Goal: Task Accomplishment & Management: Manage account settings

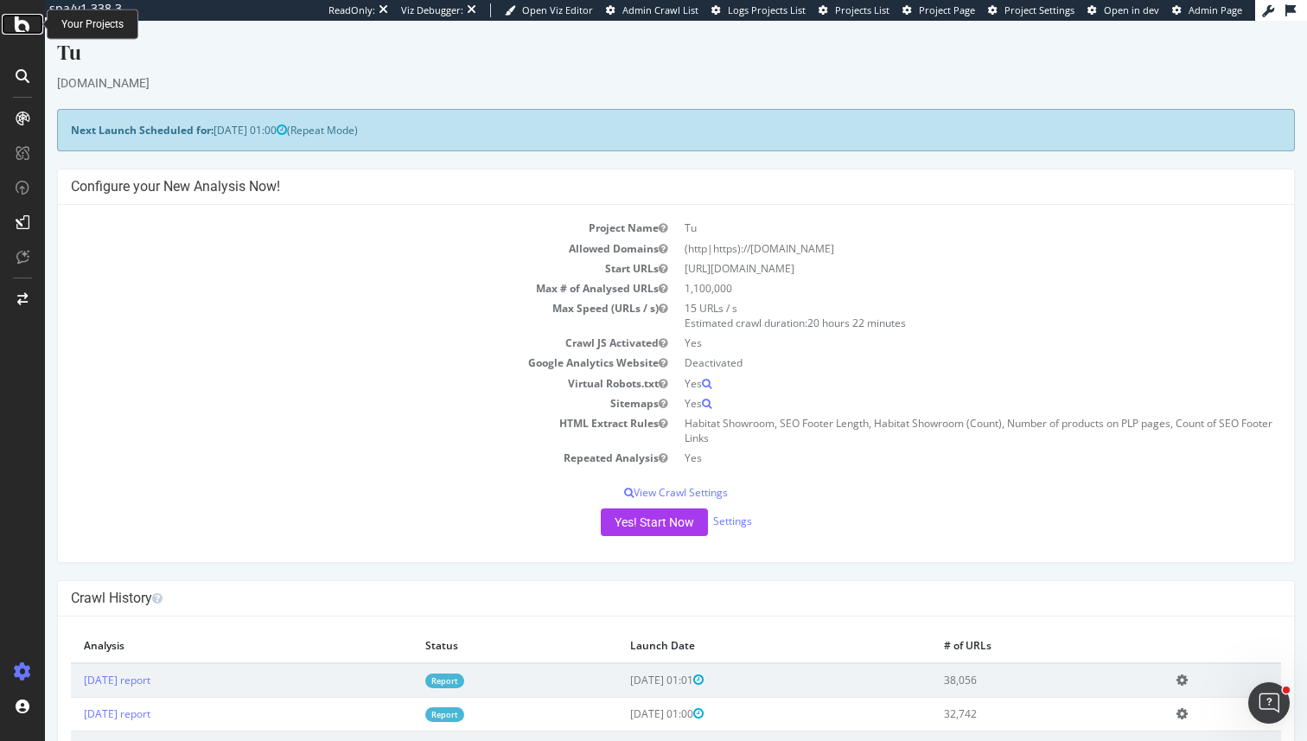
click at [22, 34] on icon at bounding box center [23, 24] width 16 height 21
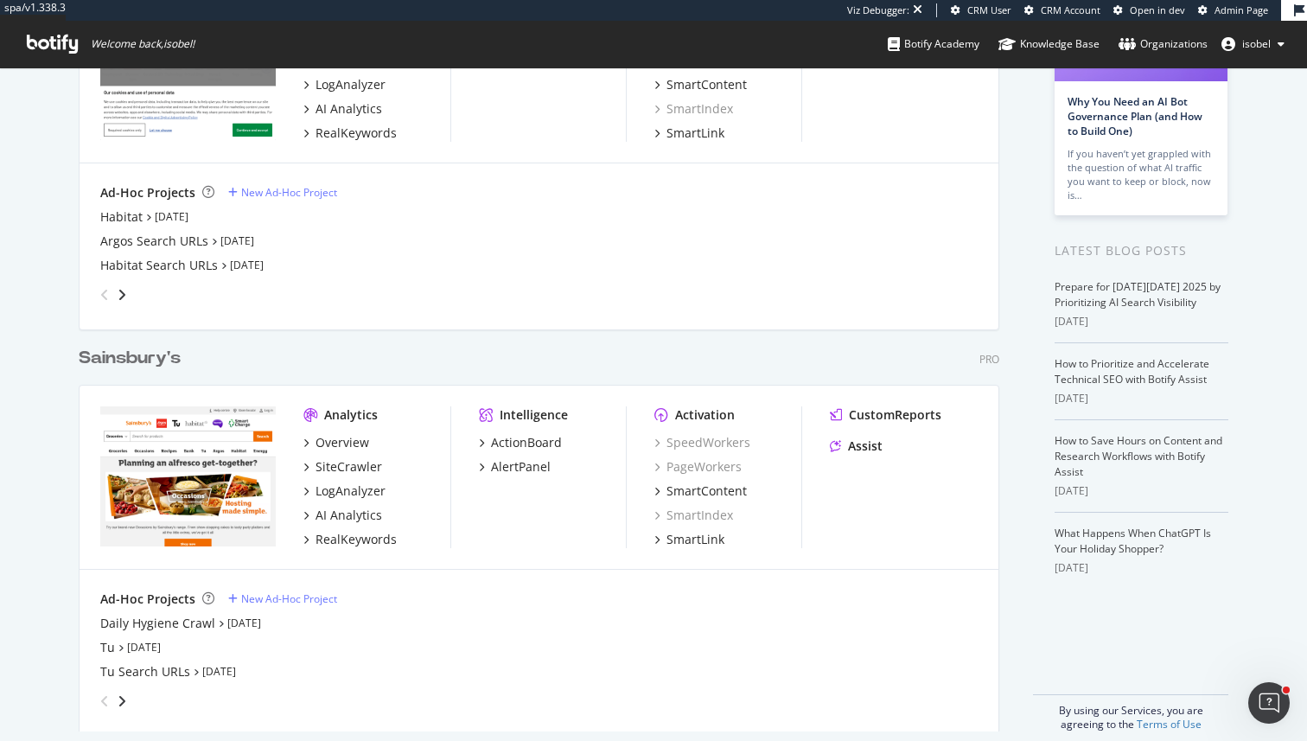
scroll to position [229, 0]
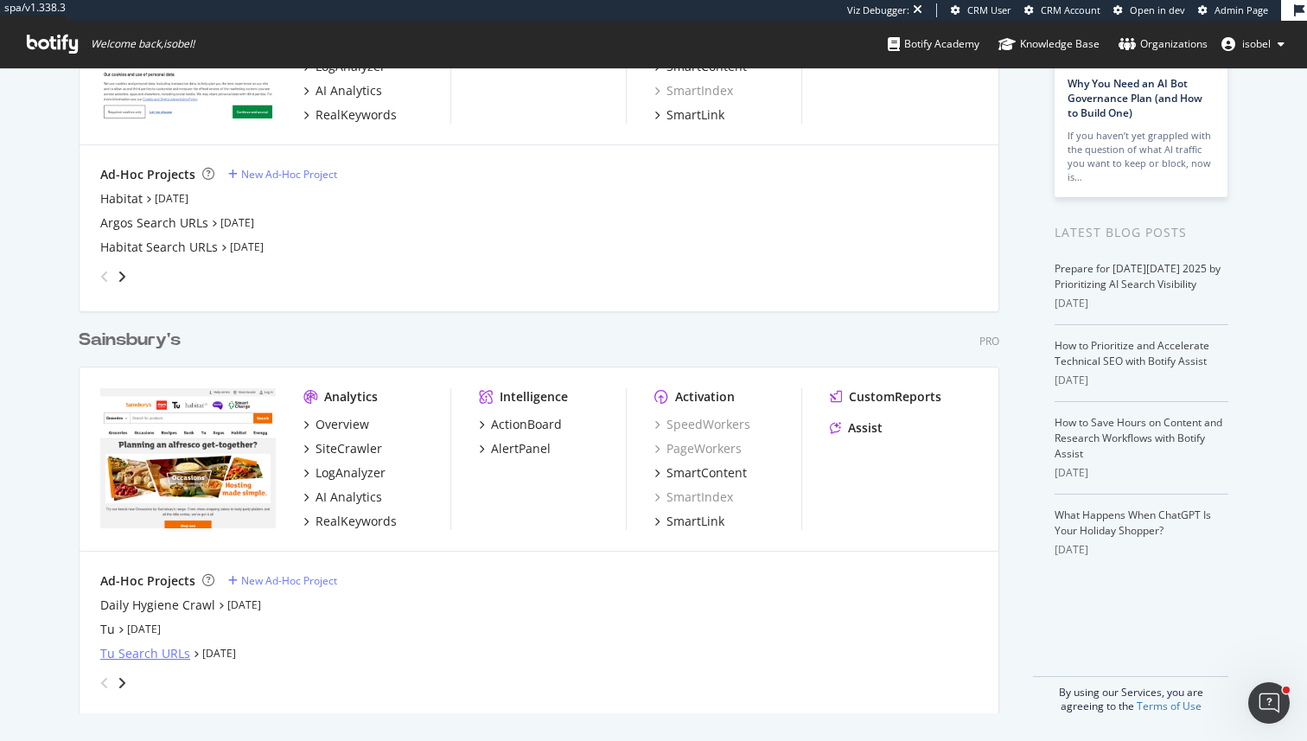
click at [171, 656] on div "Tu Search URLs" at bounding box center [145, 653] width 90 height 17
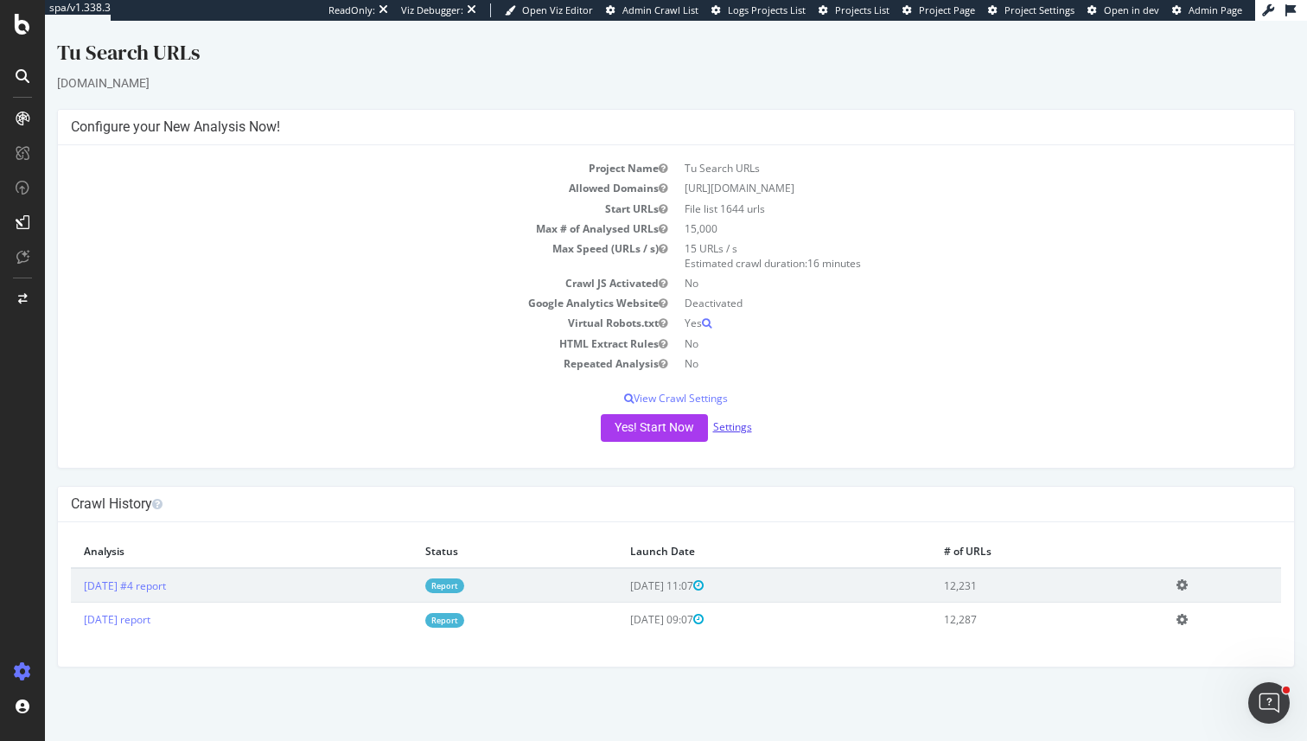
click at [576, 430] on link "Settings" at bounding box center [732, 426] width 39 height 15
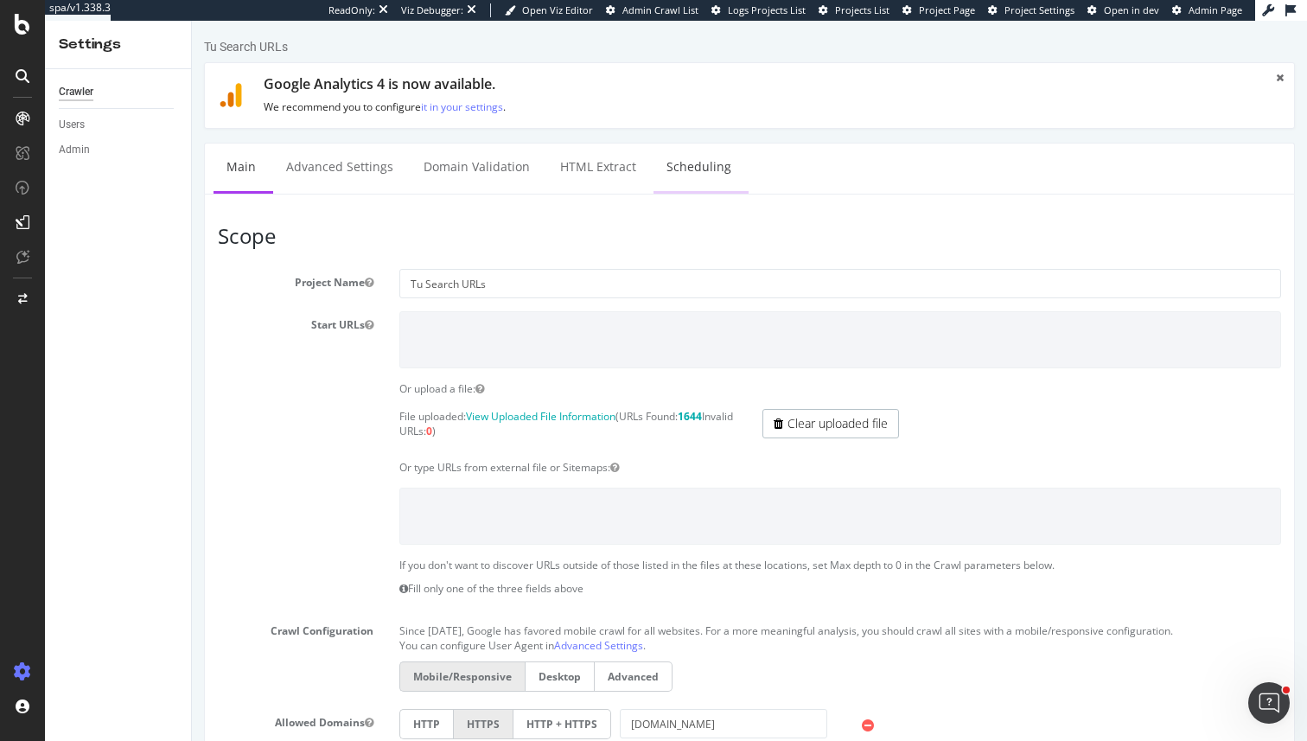
click at [576, 169] on link "Scheduling" at bounding box center [699, 168] width 91 height 48
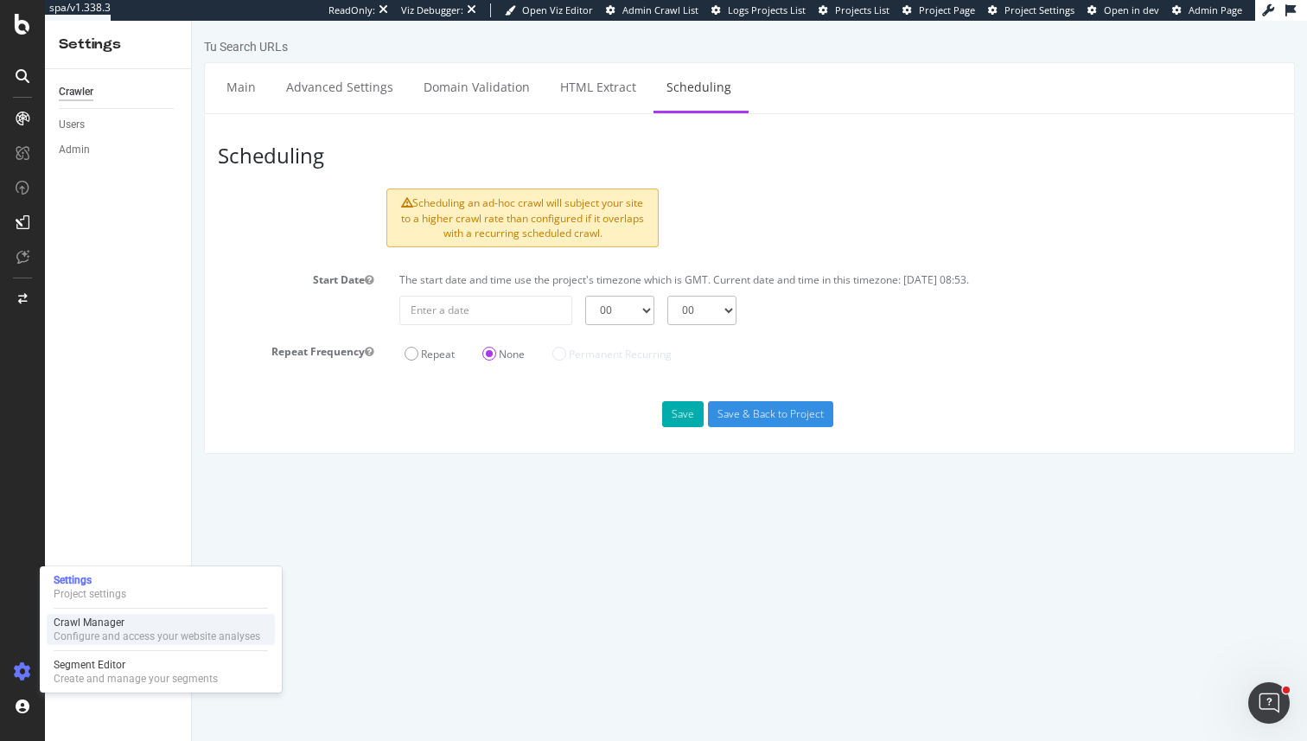
click at [146, 633] on div "Configure and access your website analyses" at bounding box center [157, 636] width 207 height 14
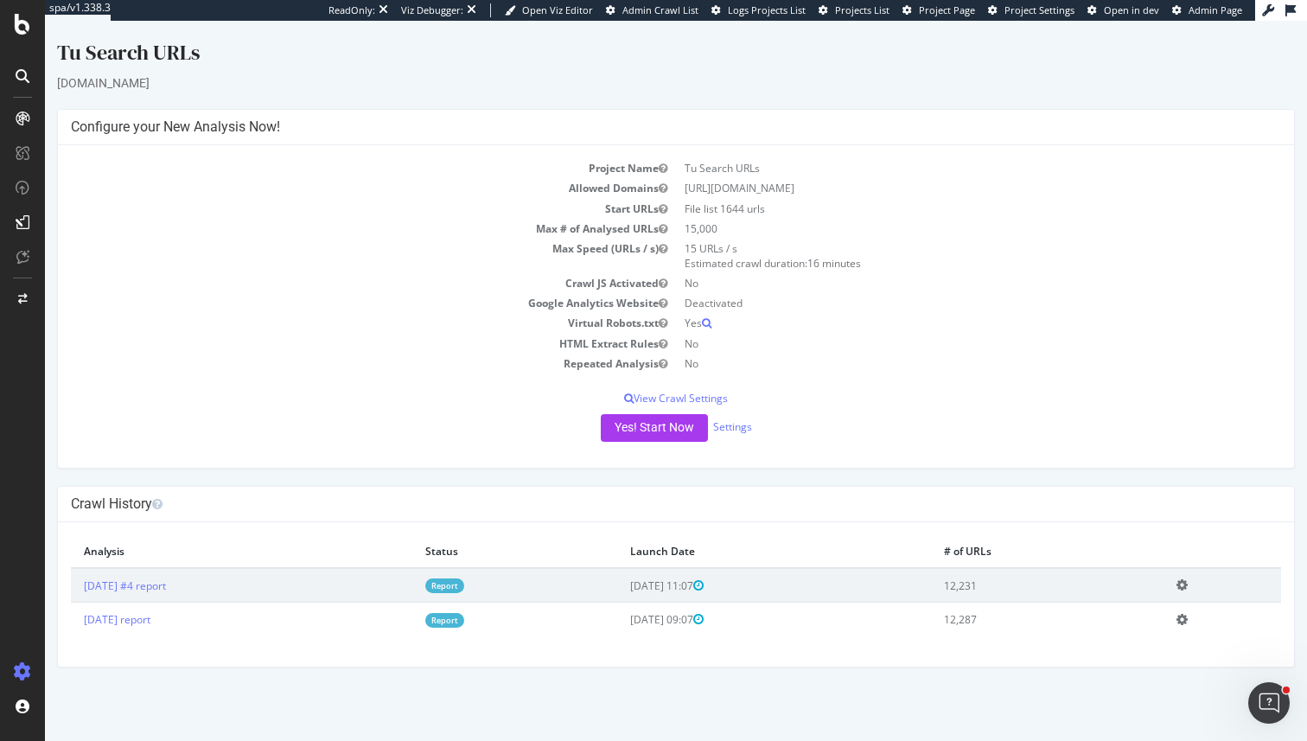
click at [464, 627] on link "Report" at bounding box center [444, 620] width 39 height 15
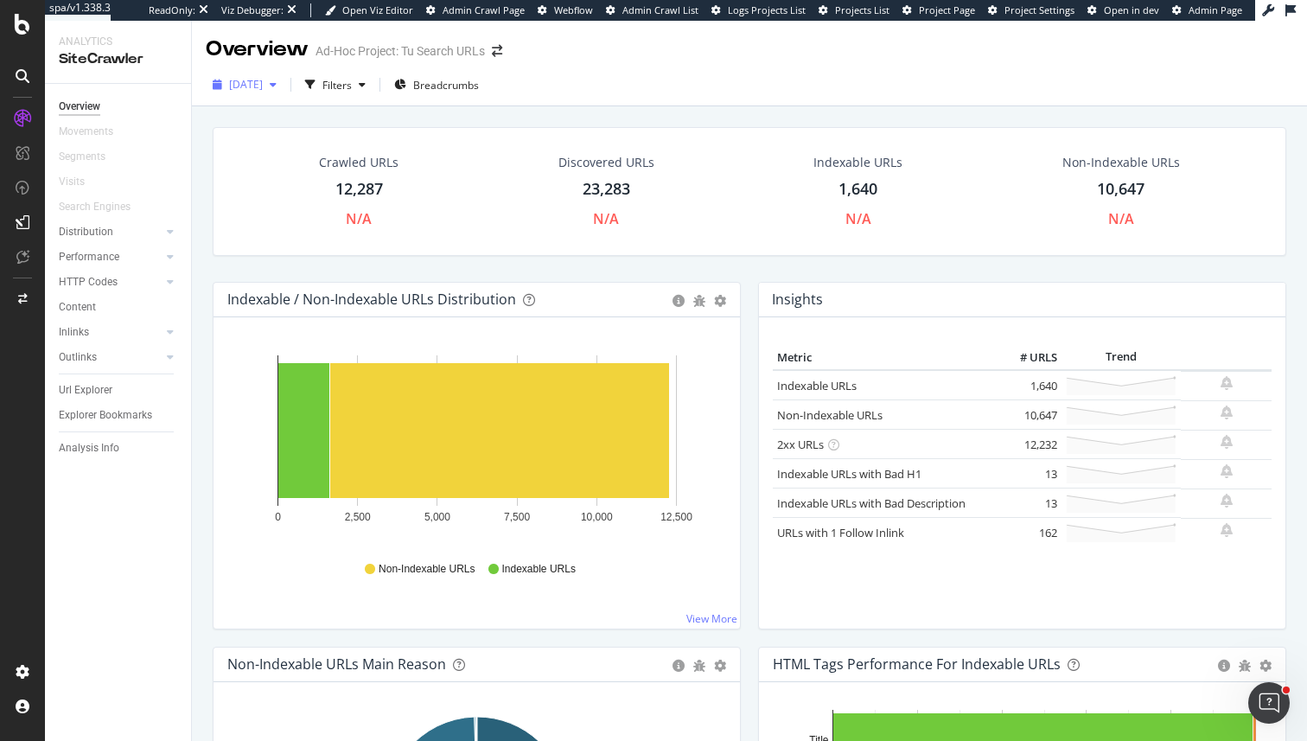
click at [278, 93] on div "2025 Oct. 7th" at bounding box center [245, 85] width 78 height 26
drag, startPoint x: 287, startPoint y: 165, endPoint x: 305, endPoint y: 136, distance: 34.5
click at [294, 151] on div "2025 Oct. 7th #4 12.2K URLs 2025 Oct. 7th 12.3K URLs" at bounding box center [299, 135] width 167 height 73
click at [320, 124] on div "2025 Oct. 7th #4 12.2K URLs" at bounding box center [287, 120] width 113 height 16
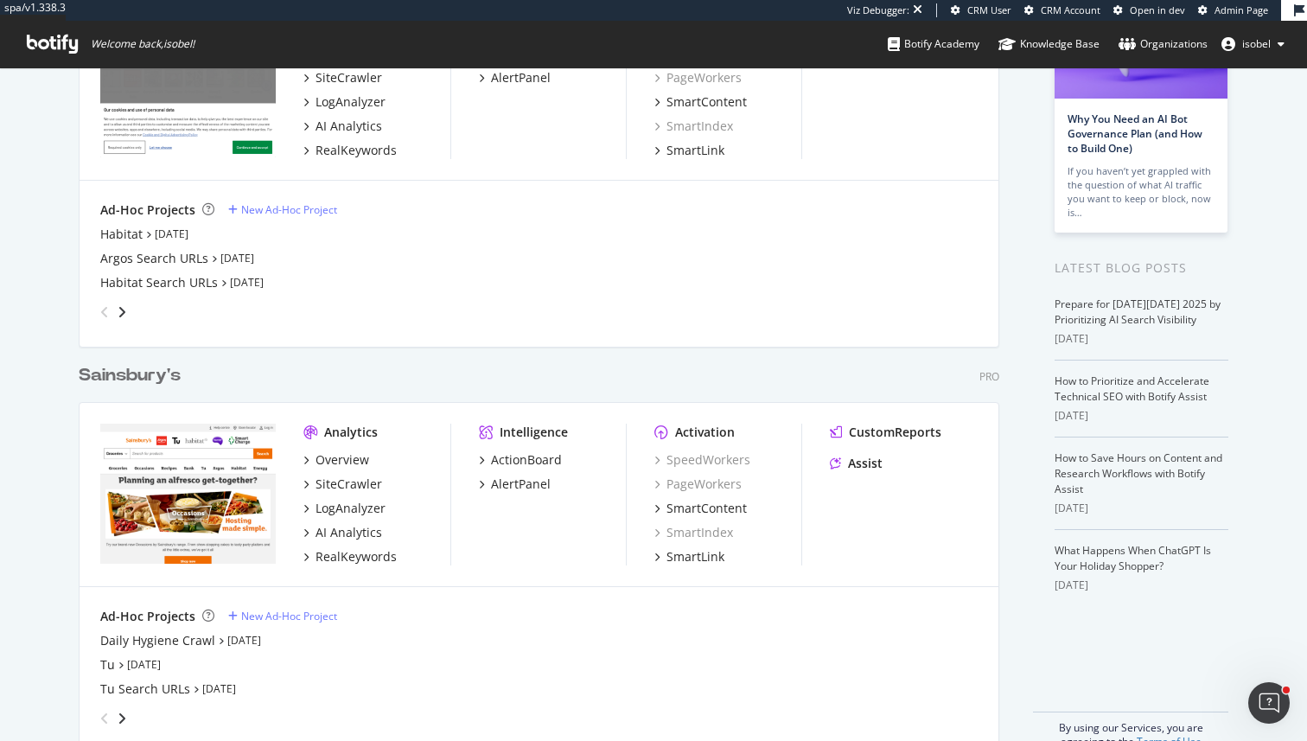
scroll to position [229, 0]
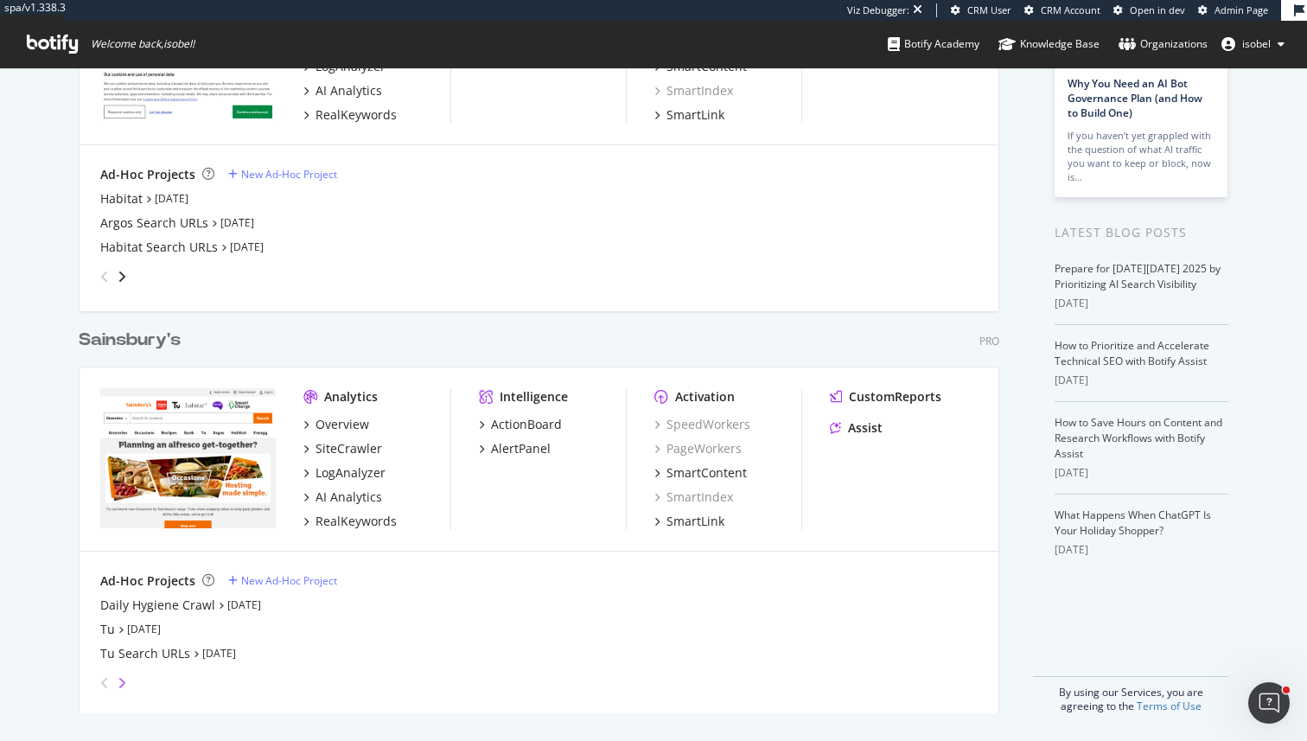
click at [124, 667] on icon "angle-right" at bounding box center [122, 683] width 9 height 14
click at [102, 667] on icon "angle-left" at bounding box center [97, 678] width 9 height 14
click at [106, 667] on icon "angle-left" at bounding box center [104, 683] width 9 height 14
click at [131, 667] on div "grid" at bounding box center [535, 679] width 884 height 35
click at [121, 279] on icon "angle-right" at bounding box center [122, 277] width 9 height 14
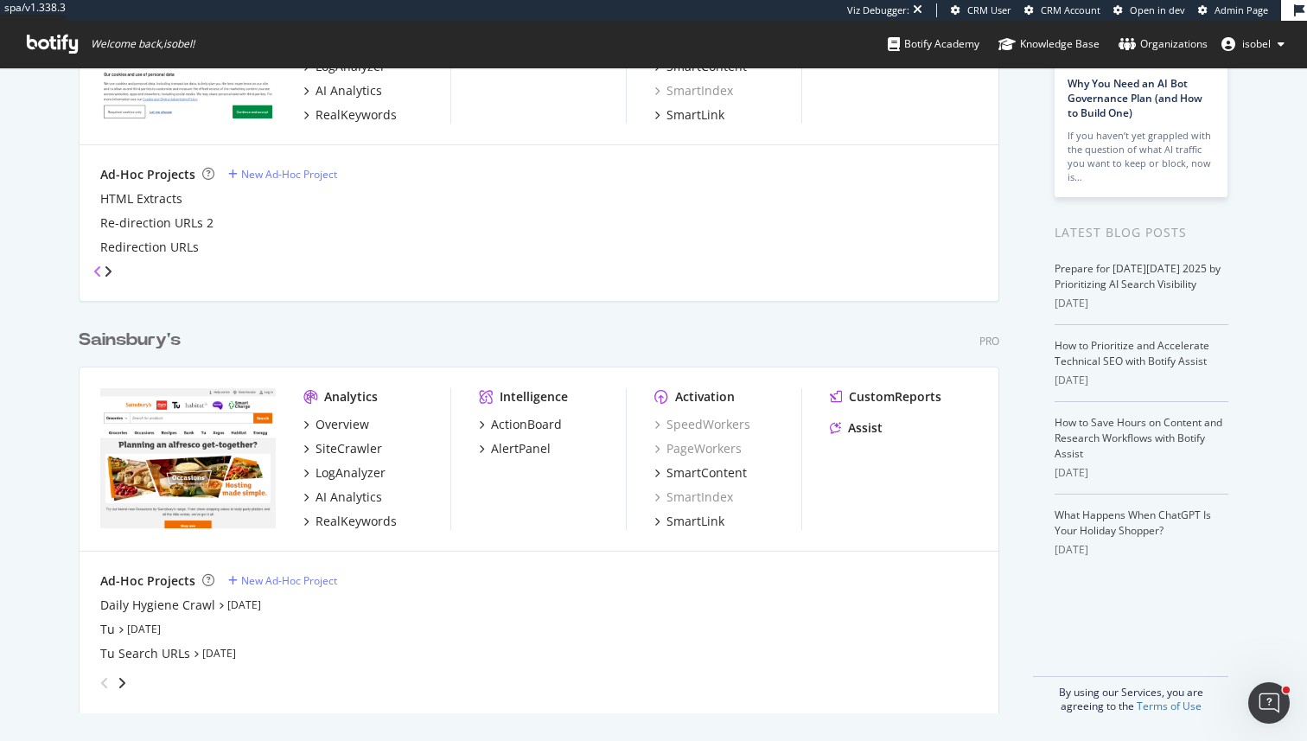
click at [102, 278] on icon "angle-left" at bounding box center [97, 272] width 9 height 14
click at [121, 667] on icon "angle-right" at bounding box center [122, 683] width 9 height 14
click at [112, 667] on icon "angle-right" at bounding box center [108, 678] width 9 height 14
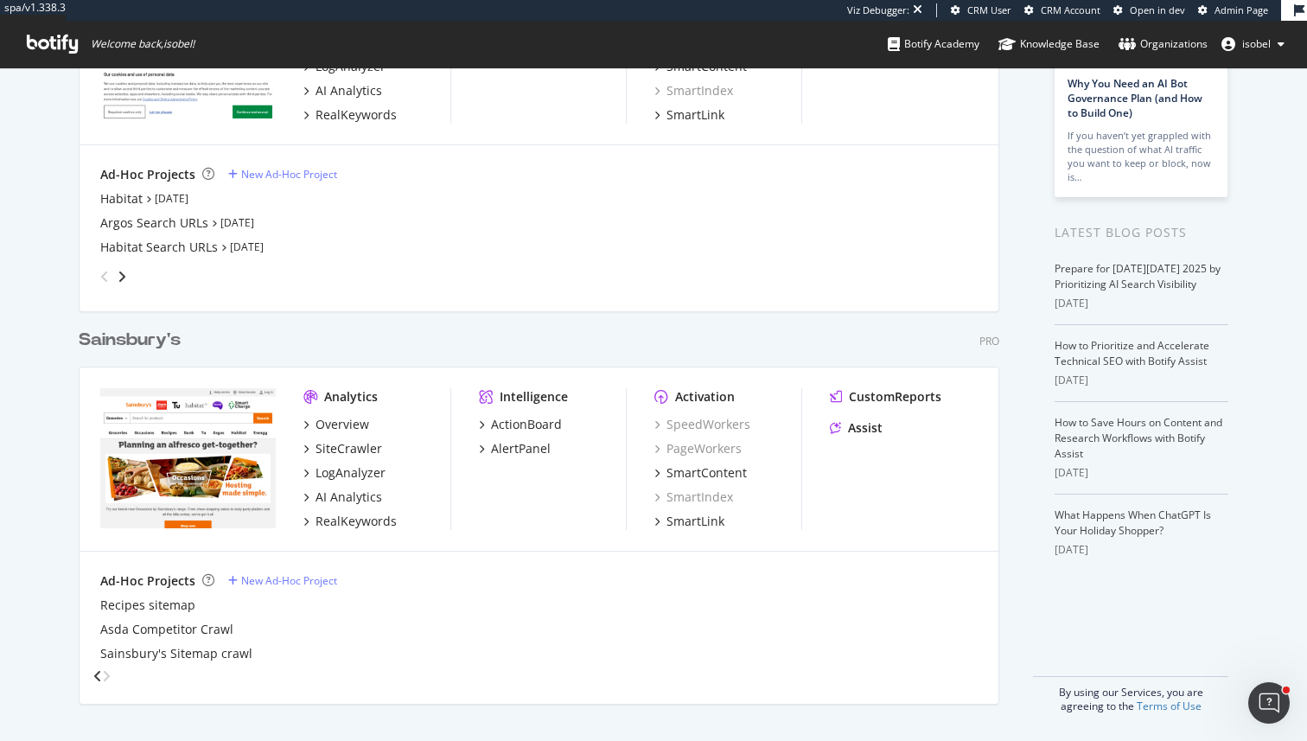
click at [111, 667] on icon "angle-right" at bounding box center [106, 676] width 9 height 14
click at [102, 667] on icon "angle-left" at bounding box center [97, 676] width 9 height 14
click at [102, 667] on icon "angle-left" at bounding box center [97, 678] width 9 height 14
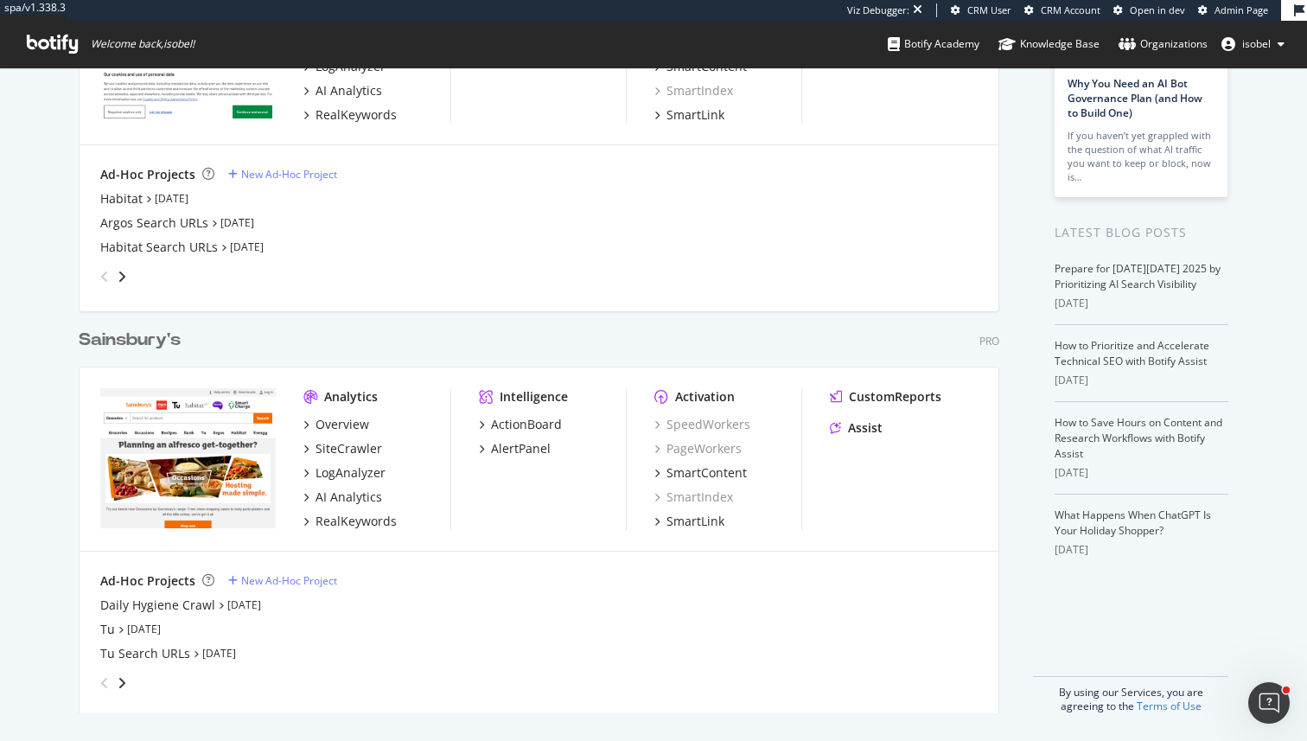
click at [104, 667] on icon "angle-left" at bounding box center [104, 683] width 9 height 14
click at [222, 626] on div "Tu Oct 8th 25" at bounding box center [538, 629] width 877 height 17
click at [169, 649] on div "Tu Search URLs" at bounding box center [145, 653] width 90 height 17
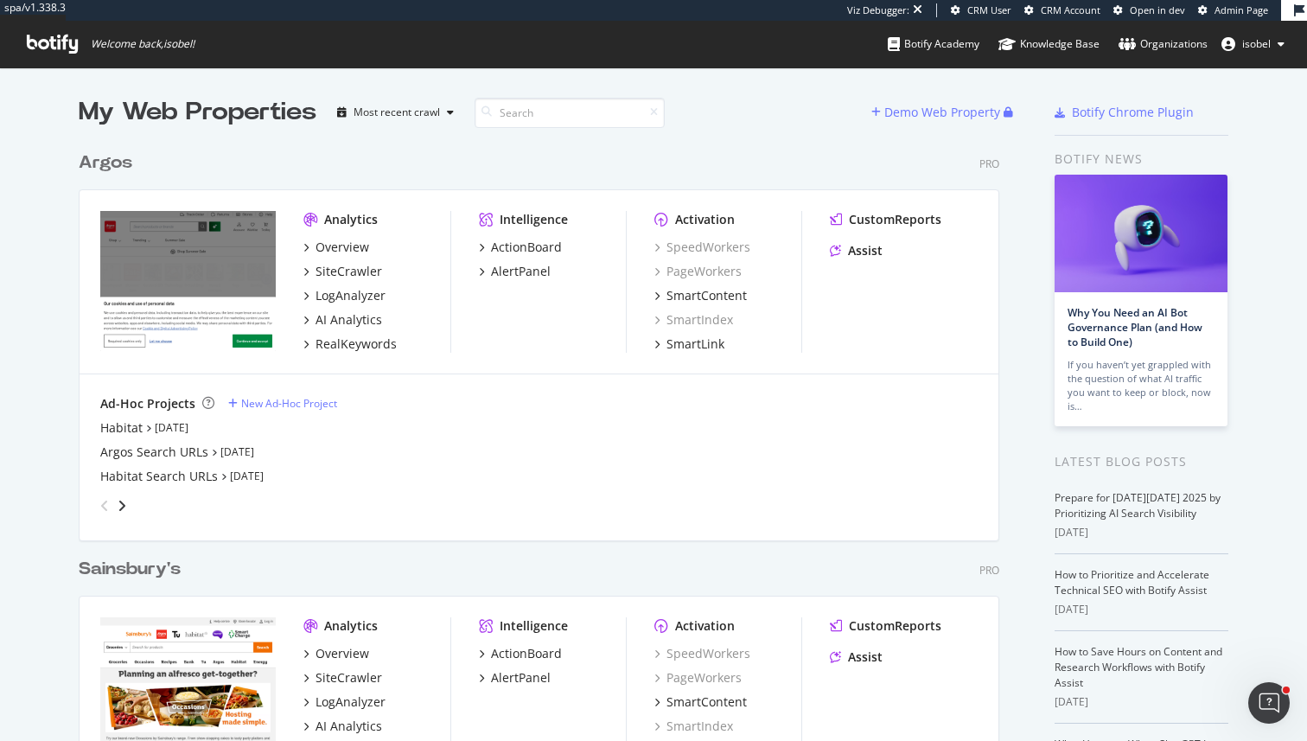
scroll to position [229, 0]
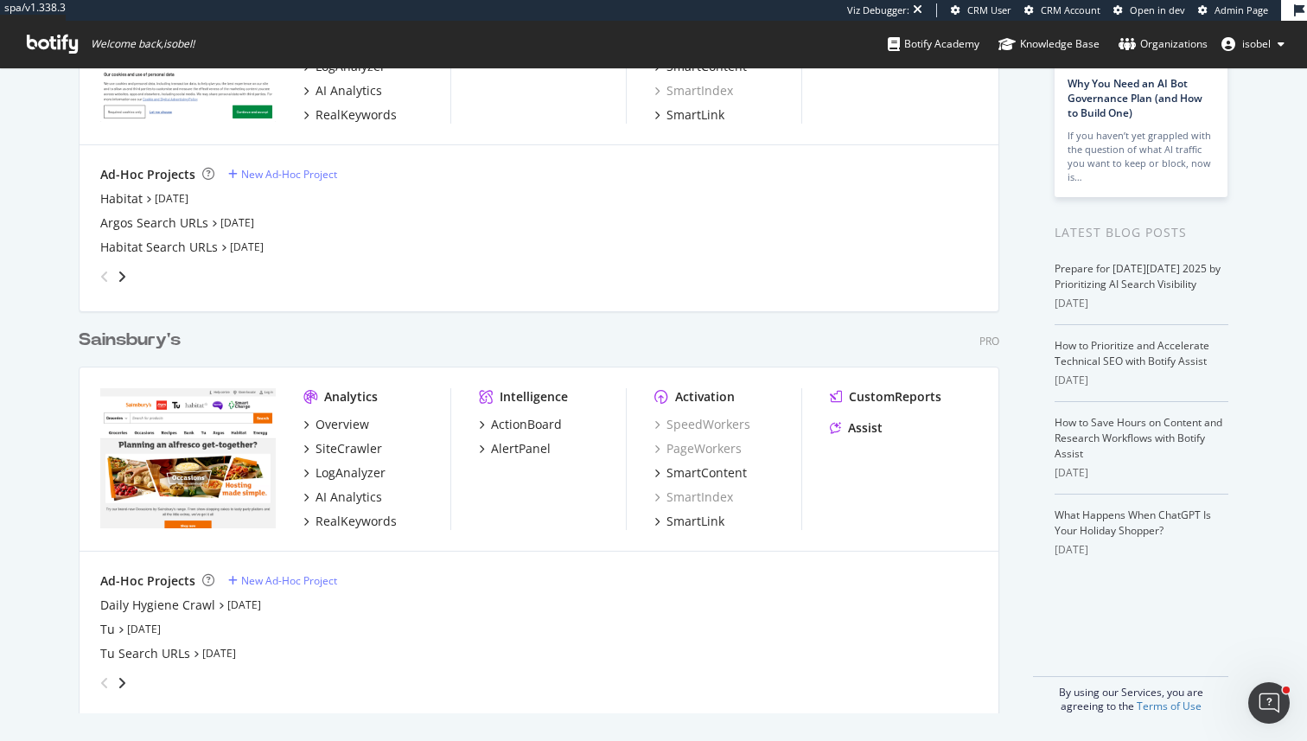
click at [225, 667] on div "grid" at bounding box center [535, 679] width 884 height 35
click at [225, 652] on link "Oct 3rd 25" at bounding box center [219, 653] width 34 height 15
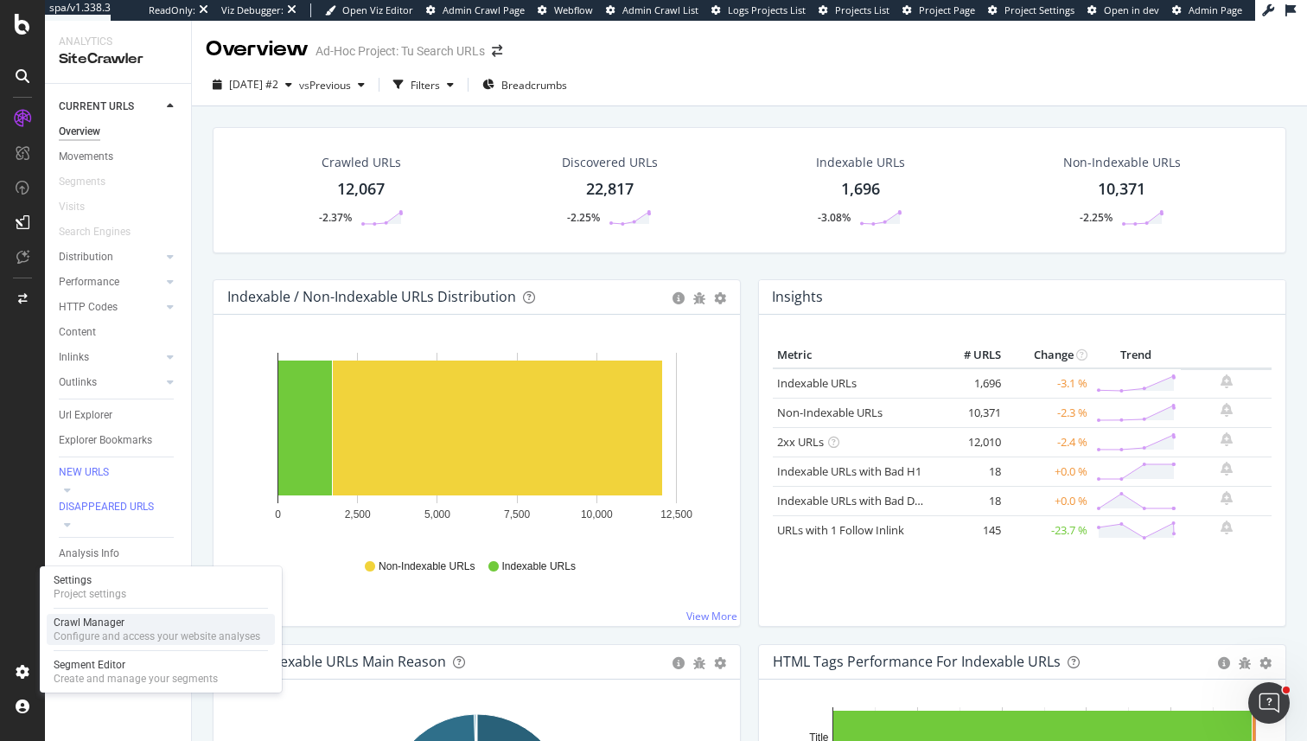
click at [99, 630] on div "Configure and access your website analyses" at bounding box center [157, 636] width 207 height 14
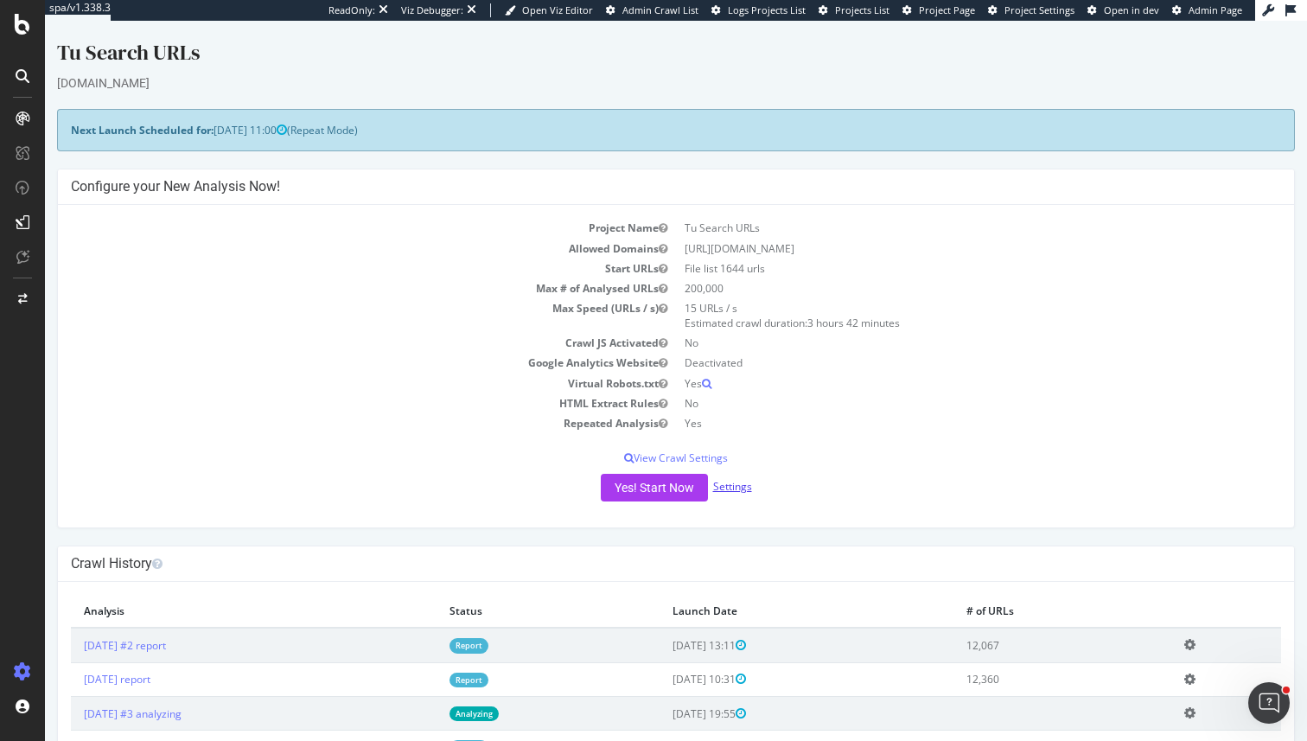
click at [576, 492] on link "Settings" at bounding box center [732, 486] width 39 height 15
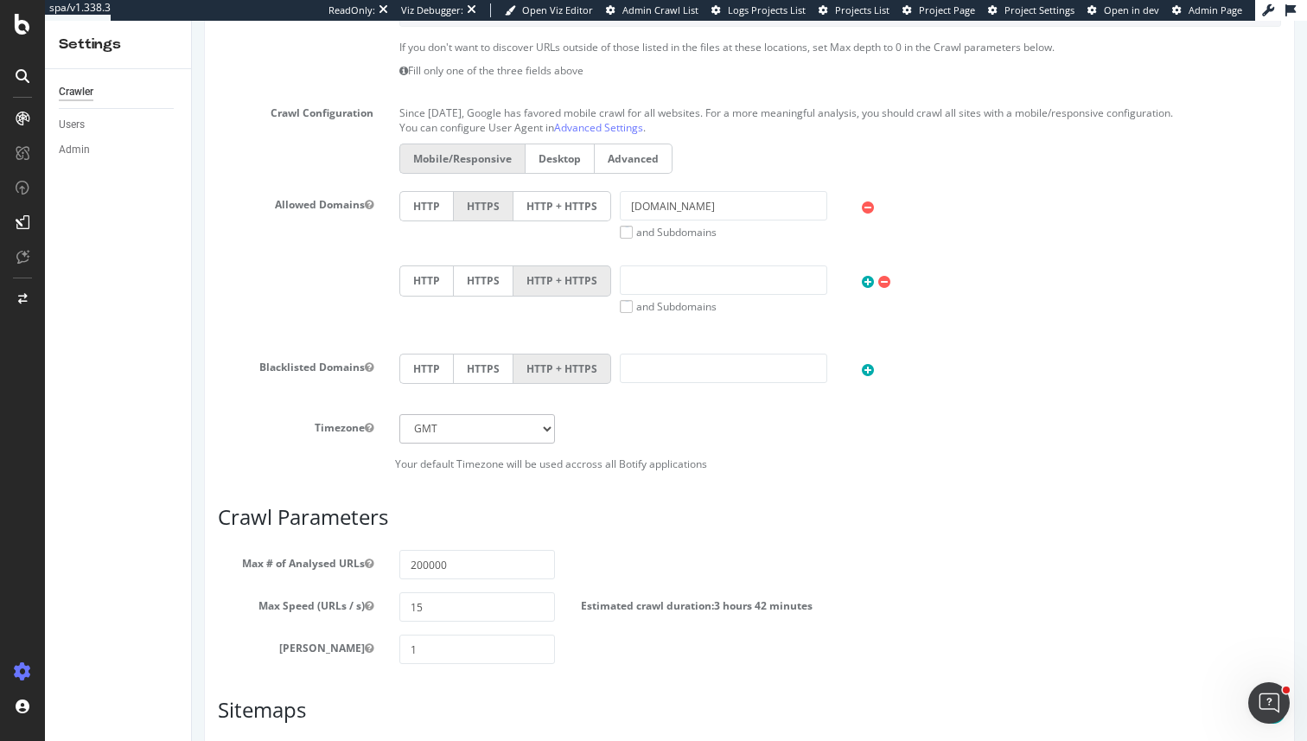
scroll to position [664, 0]
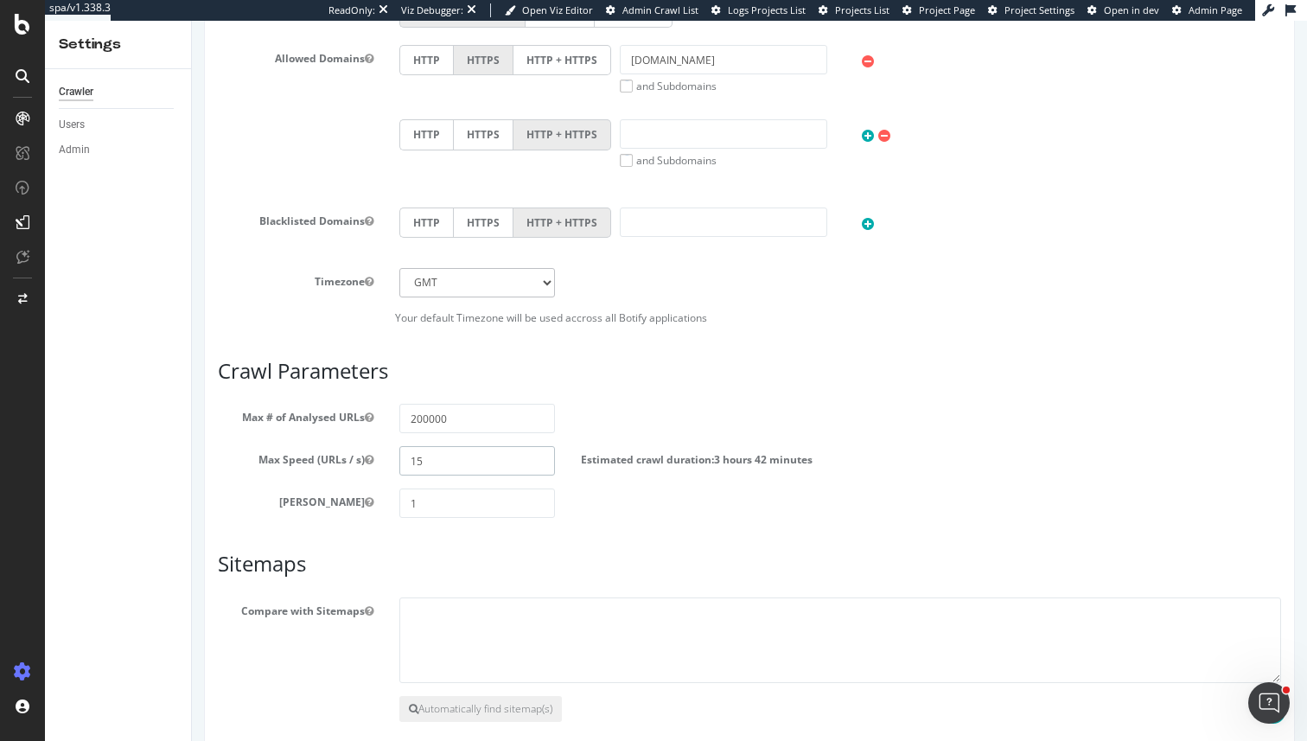
click at [452, 456] on input "15" at bounding box center [477, 460] width 156 height 29
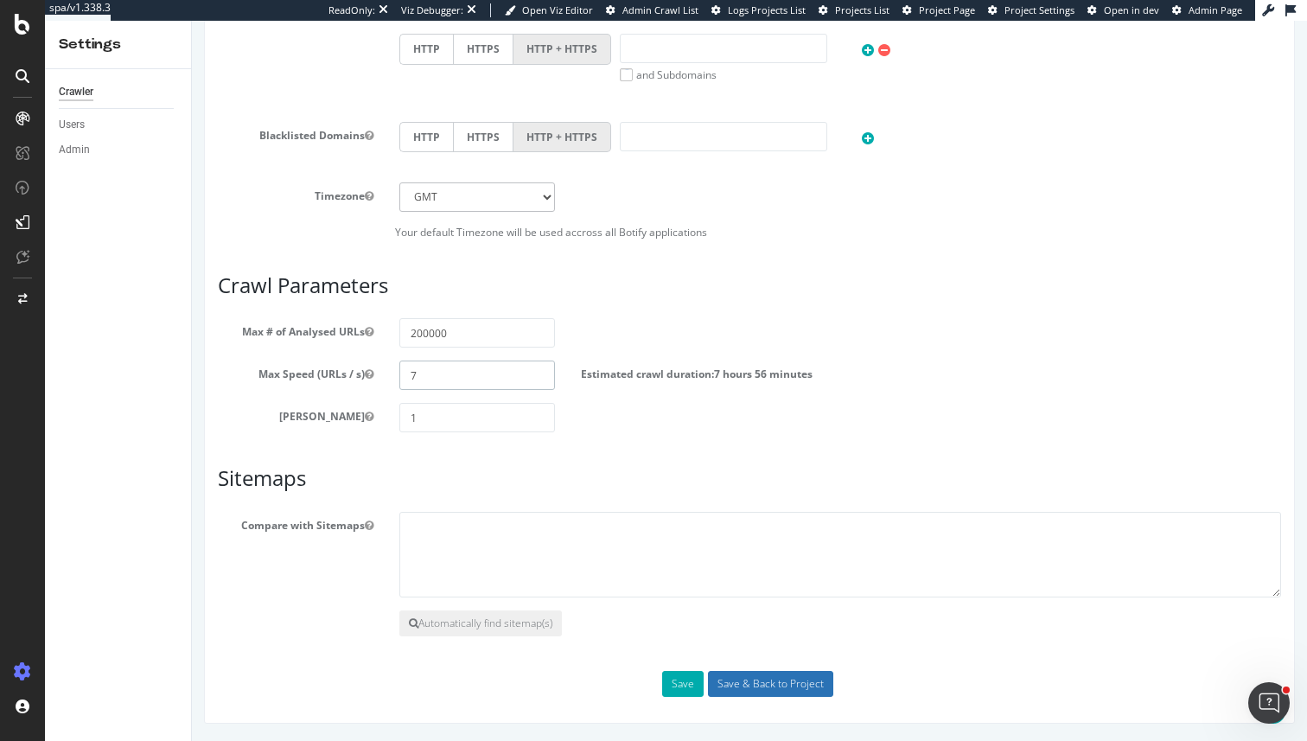
type input "7"
click at [576, 667] on input "Save & Back to Project" at bounding box center [770, 684] width 125 height 26
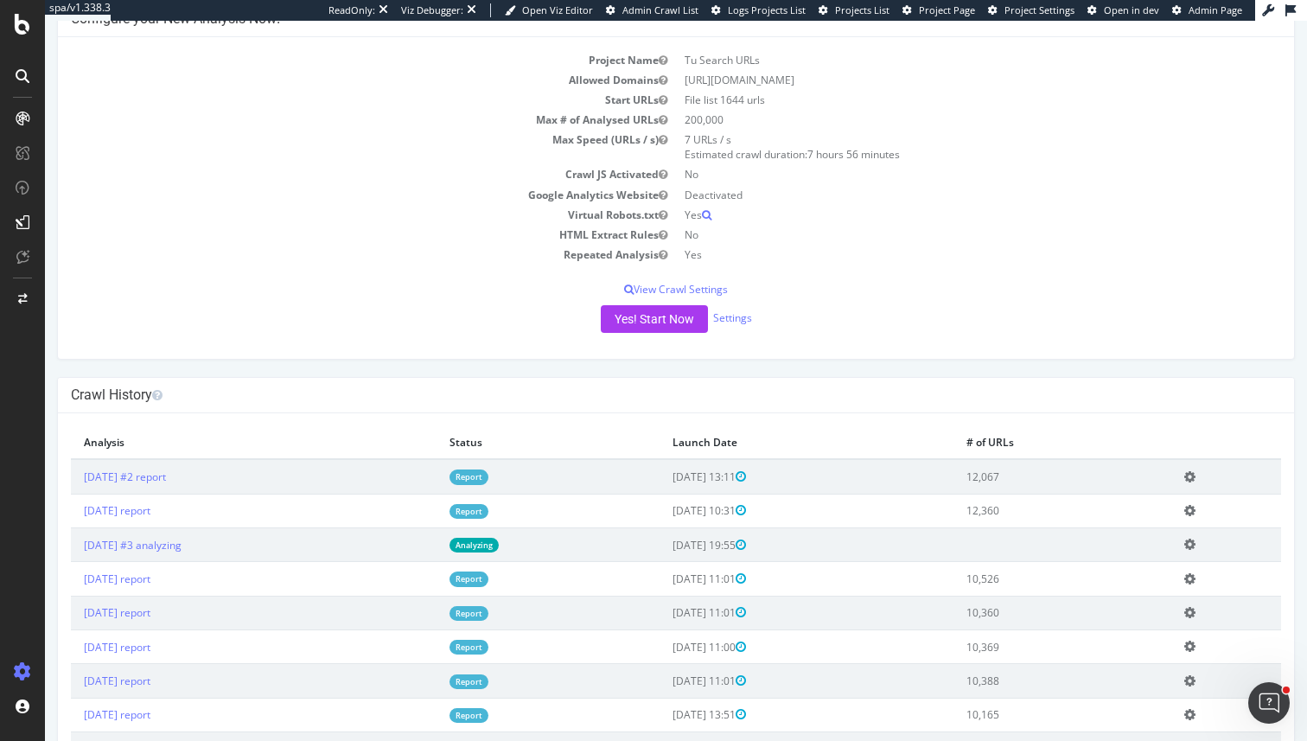
scroll to position [404, 0]
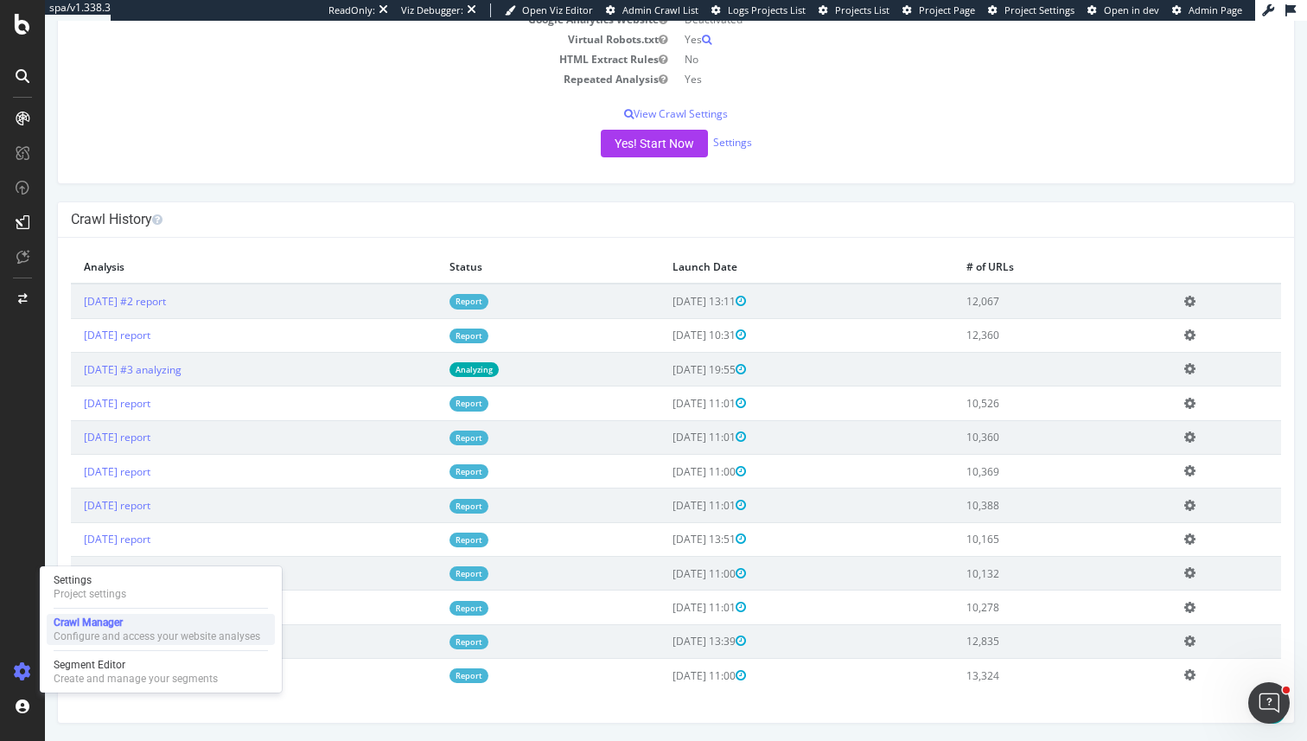
click at [124, 618] on div "Crawl Manager" at bounding box center [157, 622] width 207 height 14
click at [131, 620] on div "Crawl Manager" at bounding box center [157, 622] width 207 height 14
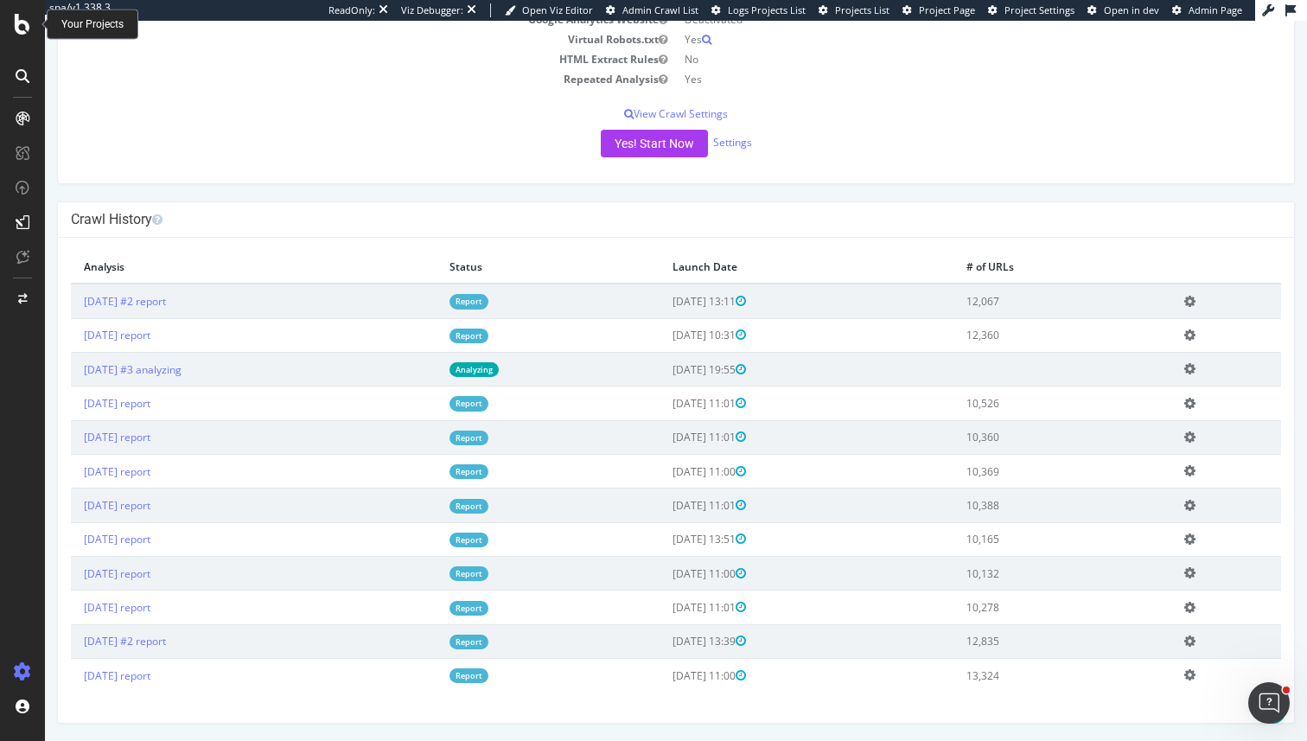
click at [30, 29] on div at bounding box center [22, 24] width 41 height 21
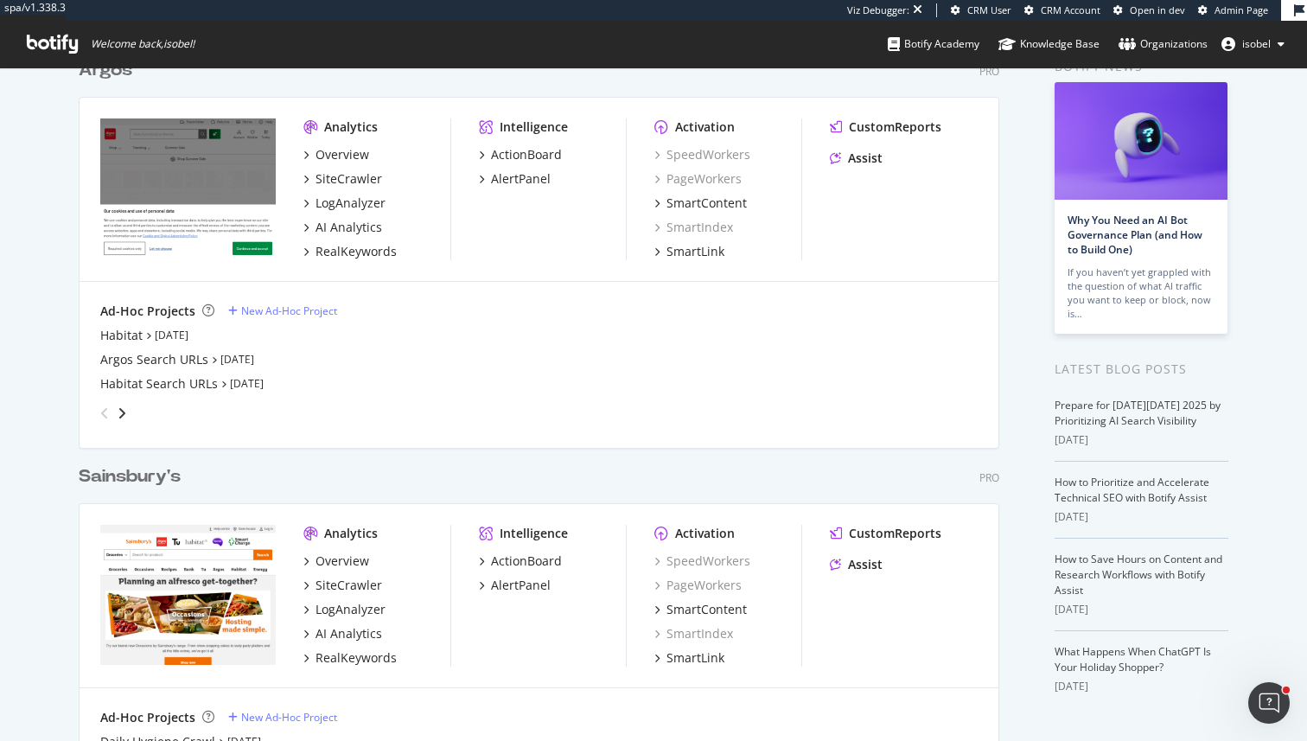
scroll to position [229, 0]
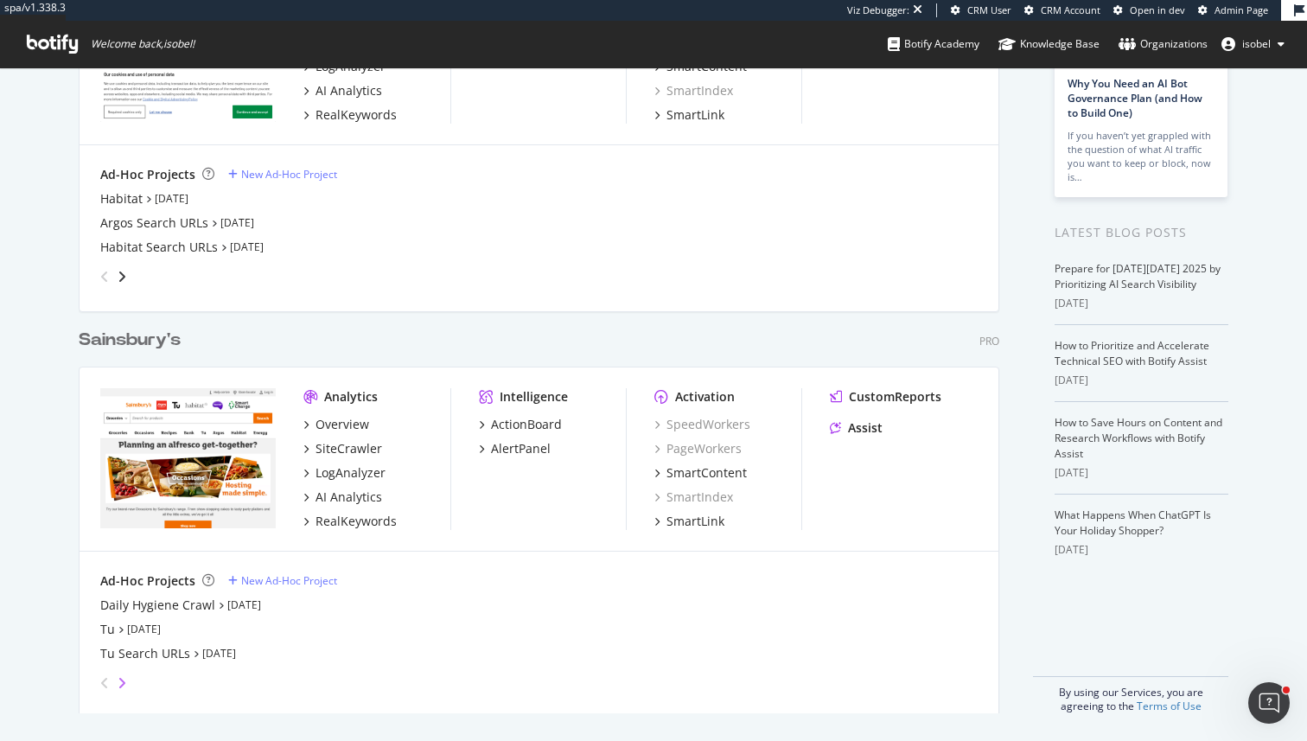
click at [118, 667] on icon "angle-right" at bounding box center [122, 683] width 9 height 14
click at [102, 667] on icon "angle-left" at bounding box center [97, 678] width 9 height 14
